Goal: Navigation & Orientation: Find specific page/section

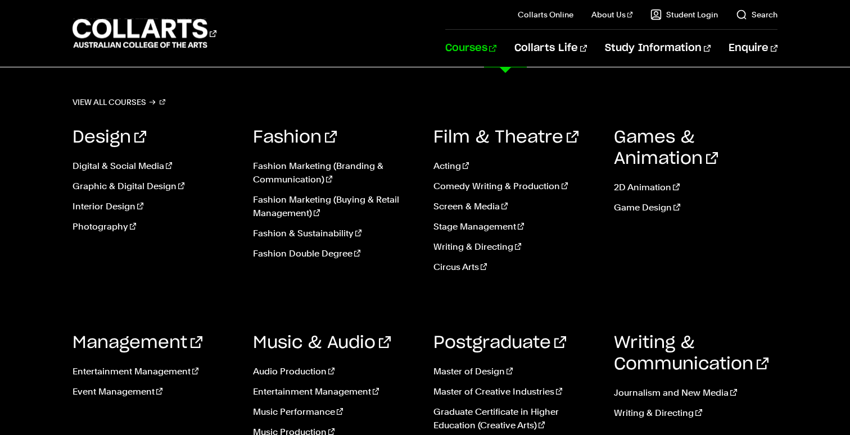
click at [496, 50] on link "Courses" at bounding box center [470, 48] width 51 height 37
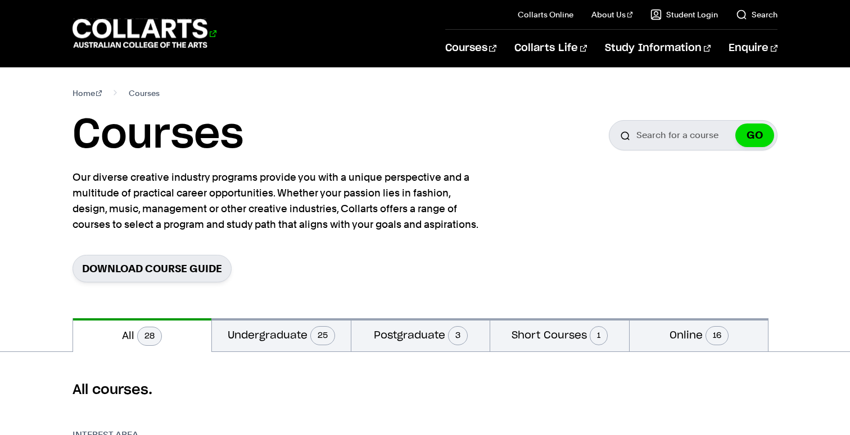
click at [160, 28] on 1 "Go to homepage" at bounding box center [139, 33] width 135 height 29
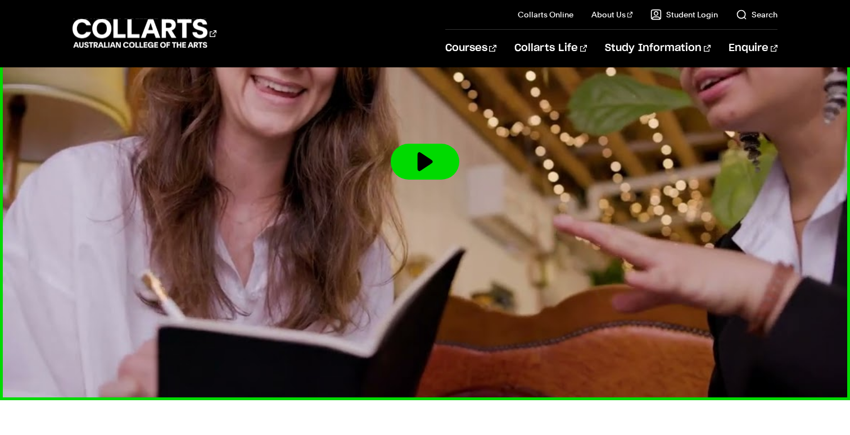
scroll to position [1729, 0]
